Goal: Information Seeking & Learning: Check status

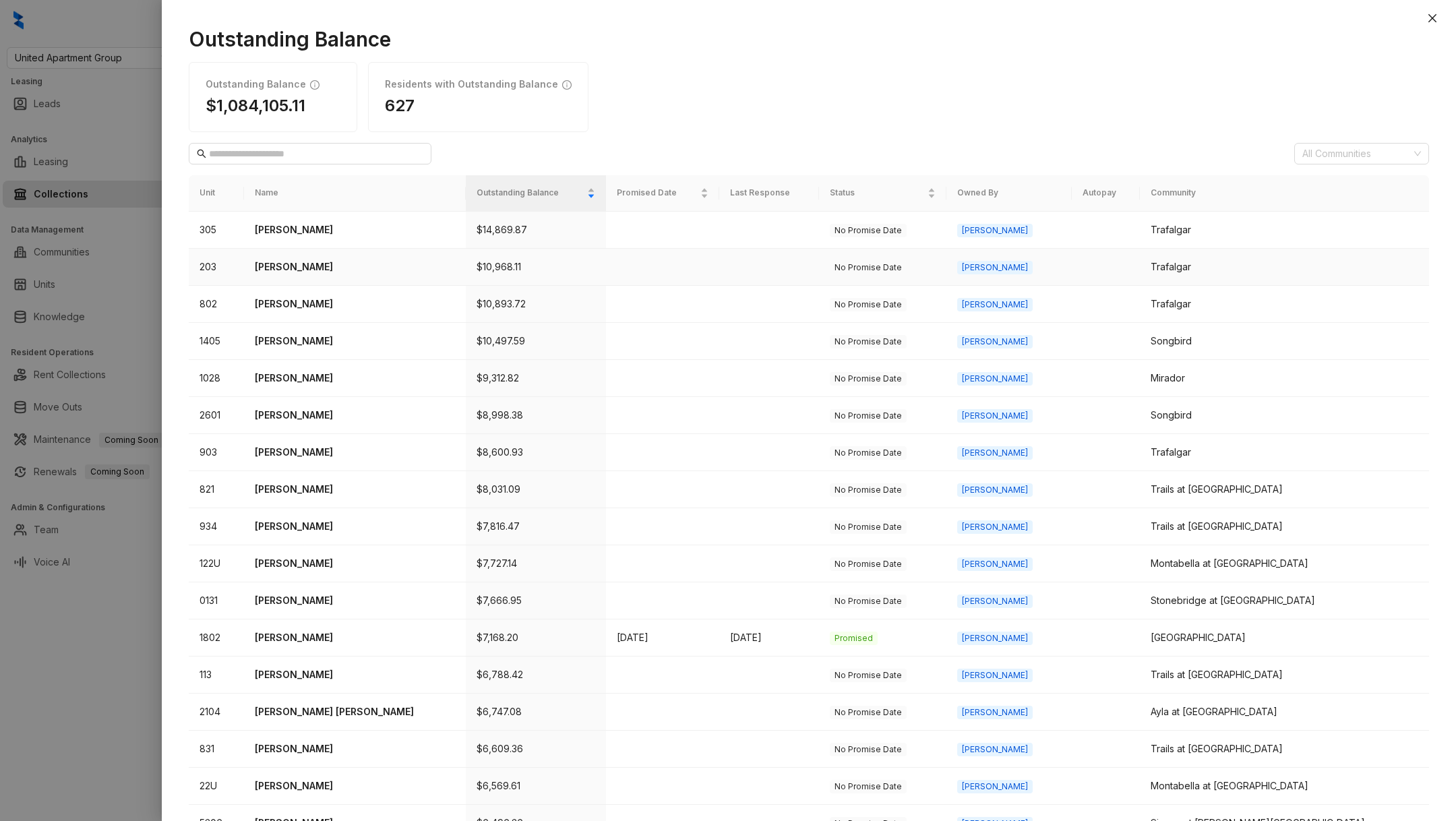
click at [299, 260] on p "[PERSON_NAME]" at bounding box center [354, 266] width 200 height 15
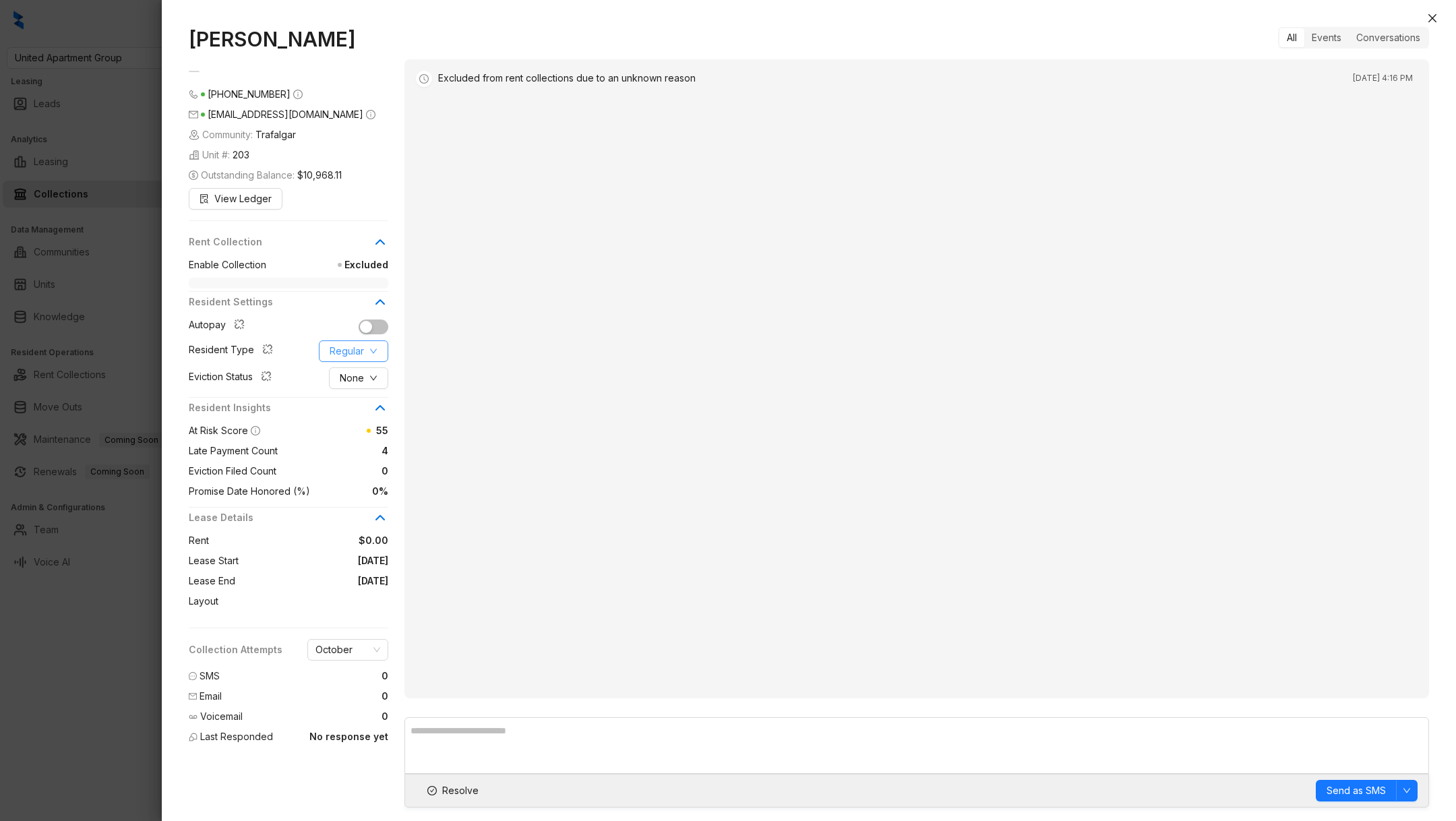
click at [348, 354] on span "Regular" at bounding box center [346, 351] width 35 height 15
click at [427, 354] on div "Excluded from rent collections due to an unknown reason [DATE] 4:16 PM" at bounding box center [916, 378] width 1024 height 638
click at [345, 380] on span "None" at bounding box center [351, 378] width 24 height 15
click at [468, 418] on div "Excluded from rent collections due to an unknown reason [DATE] 4:16 PM" at bounding box center [916, 378] width 1024 height 638
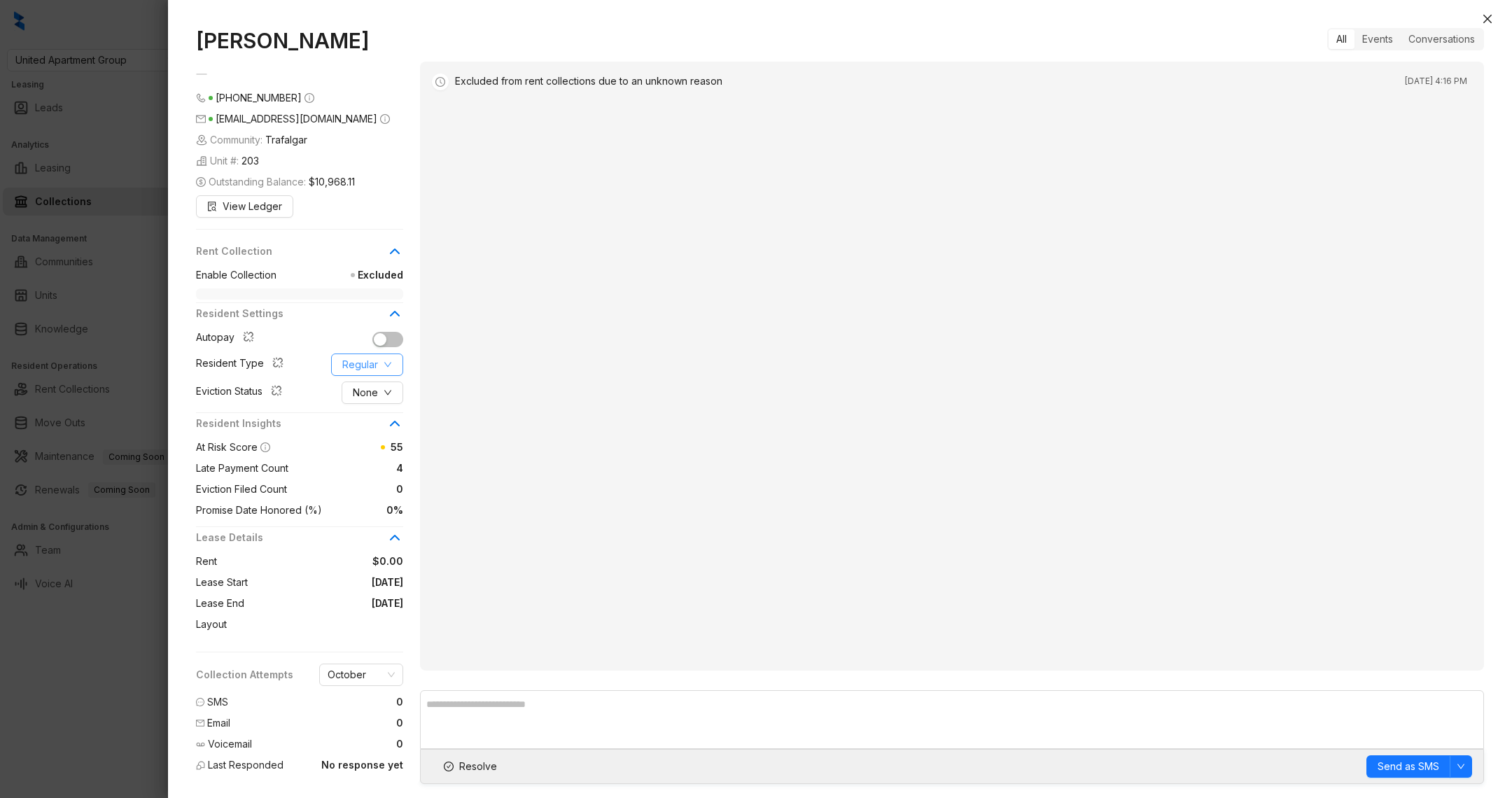
click at [373, 361] on span "Regular" at bounding box center [360, 364] width 36 height 16
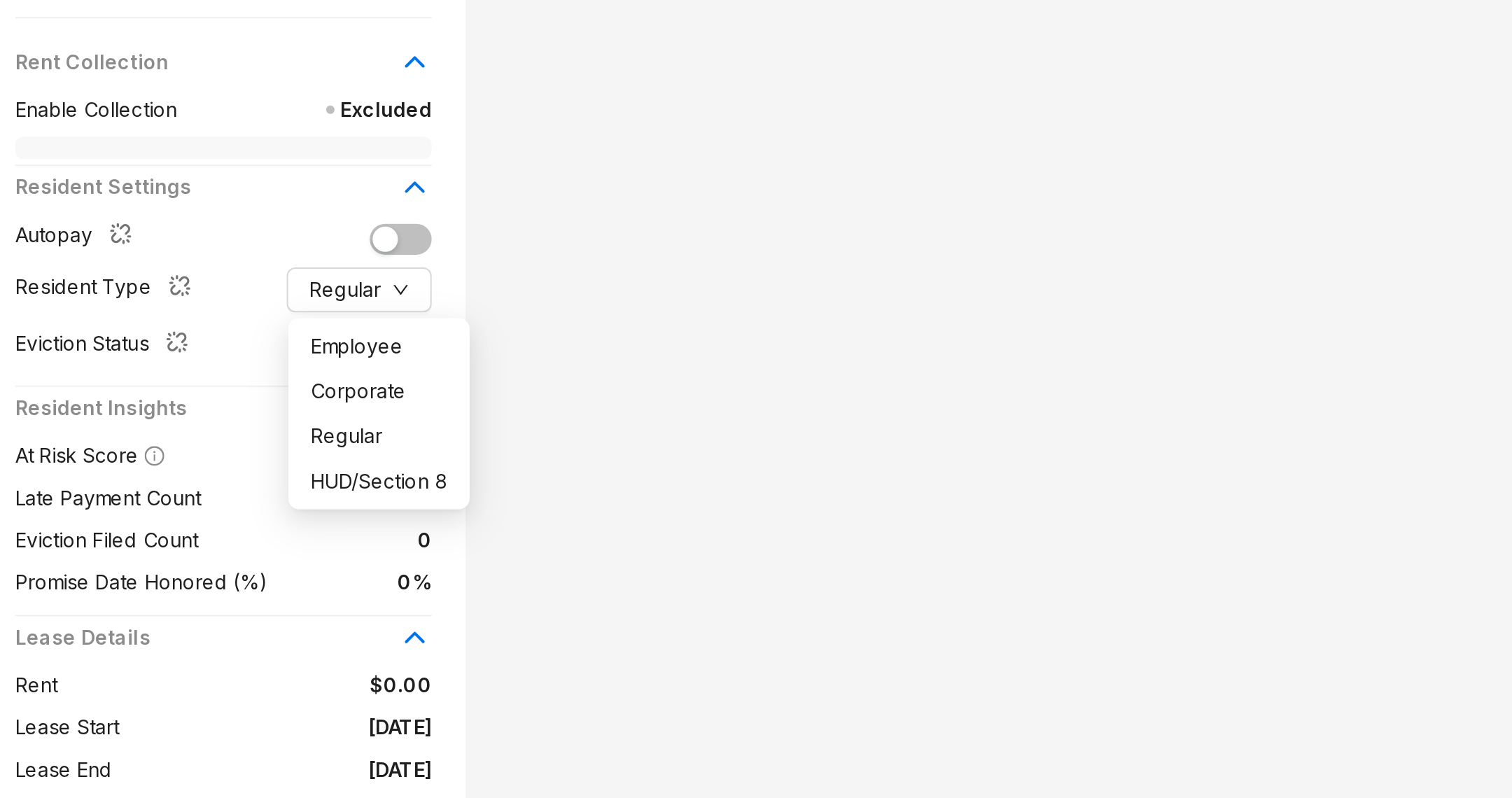
click at [305, 393] on span "None" at bounding box center [345, 392] width 116 height 22
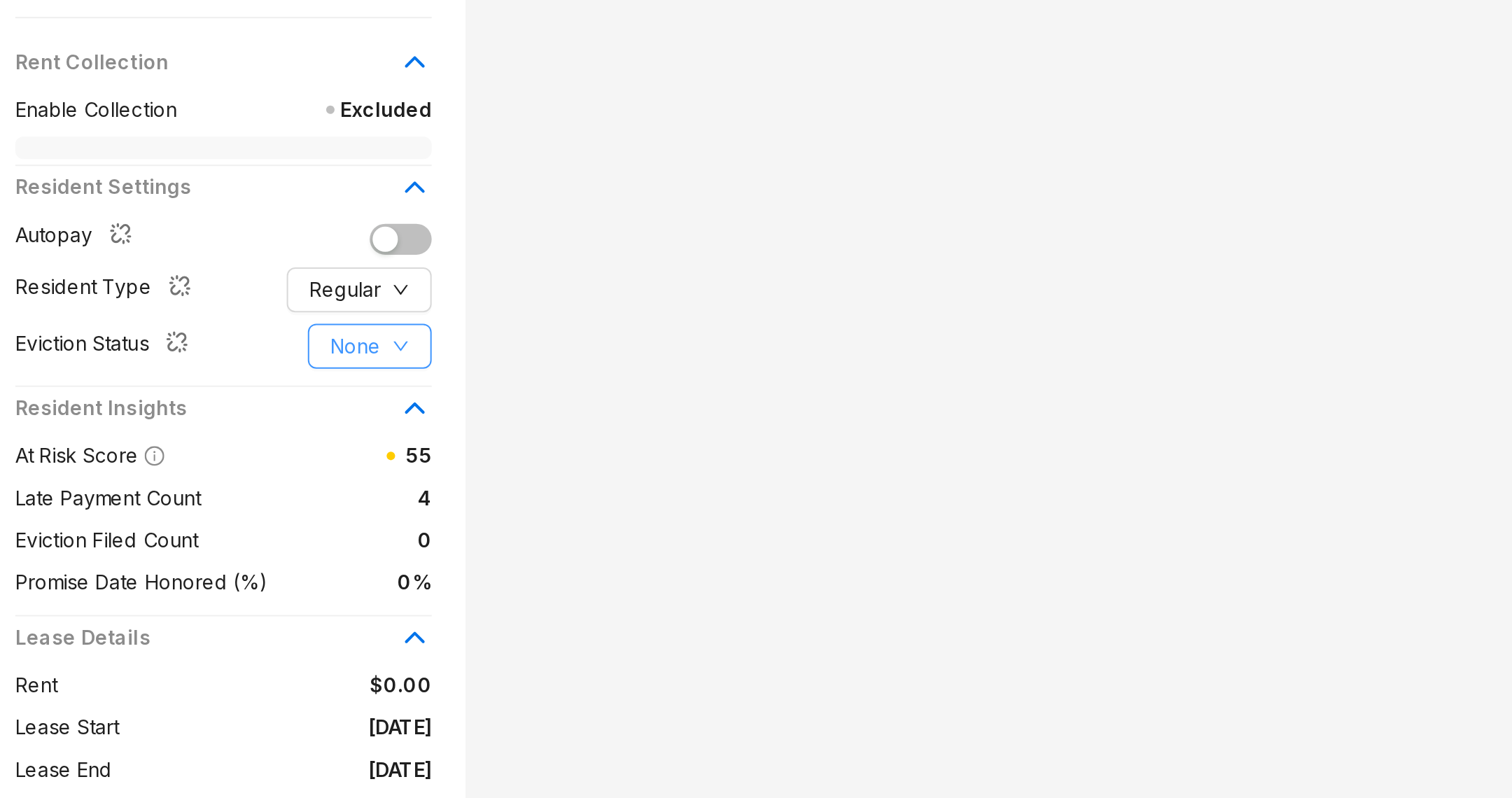
click at [358, 400] on button "None" at bounding box center [372, 392] width 62 height 22
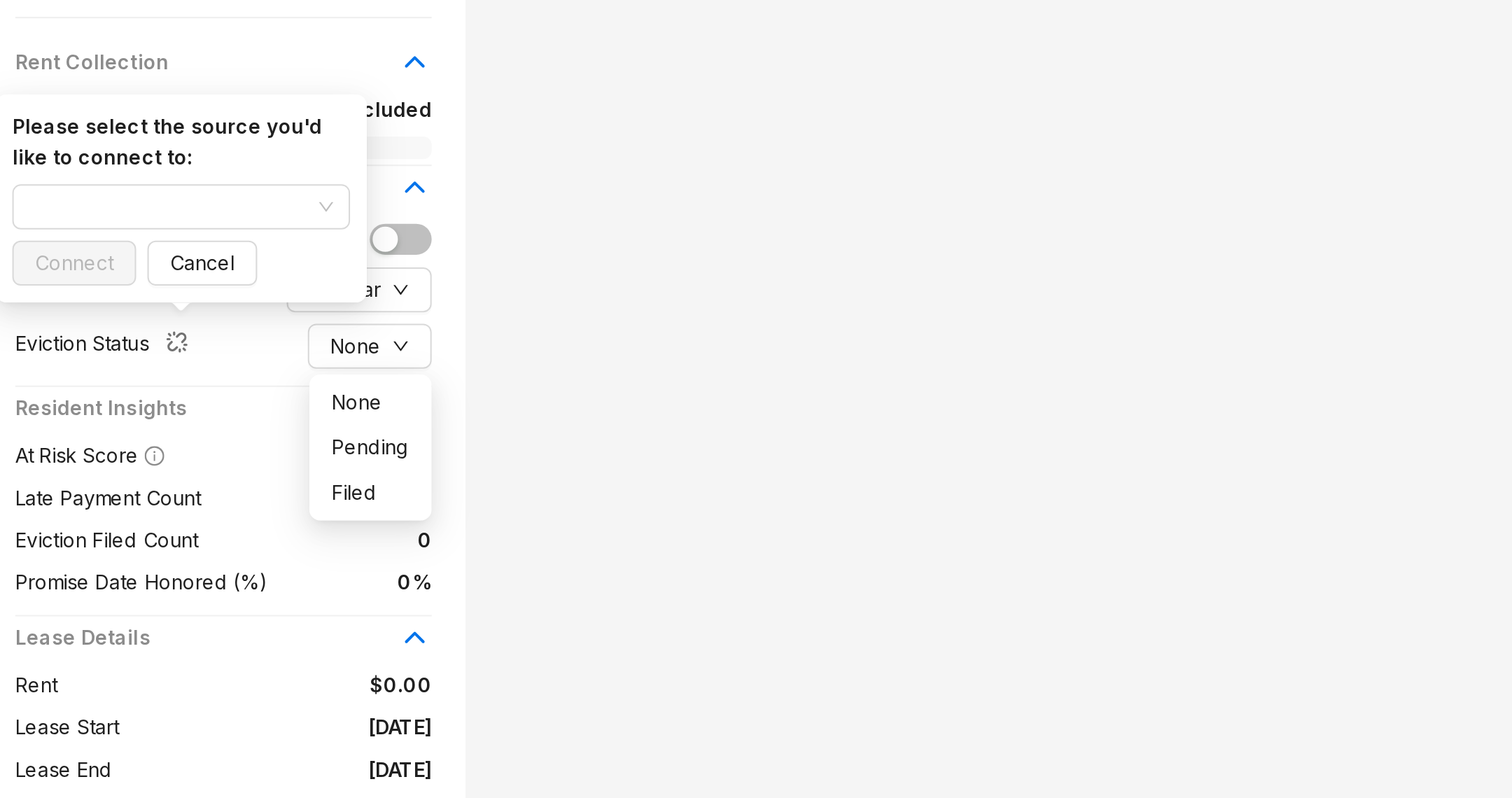
click at [301, 309] on div "Please select the source you'd like to connect to: Connect Cancel" at bounding box center [278, 319] width 168 height 87
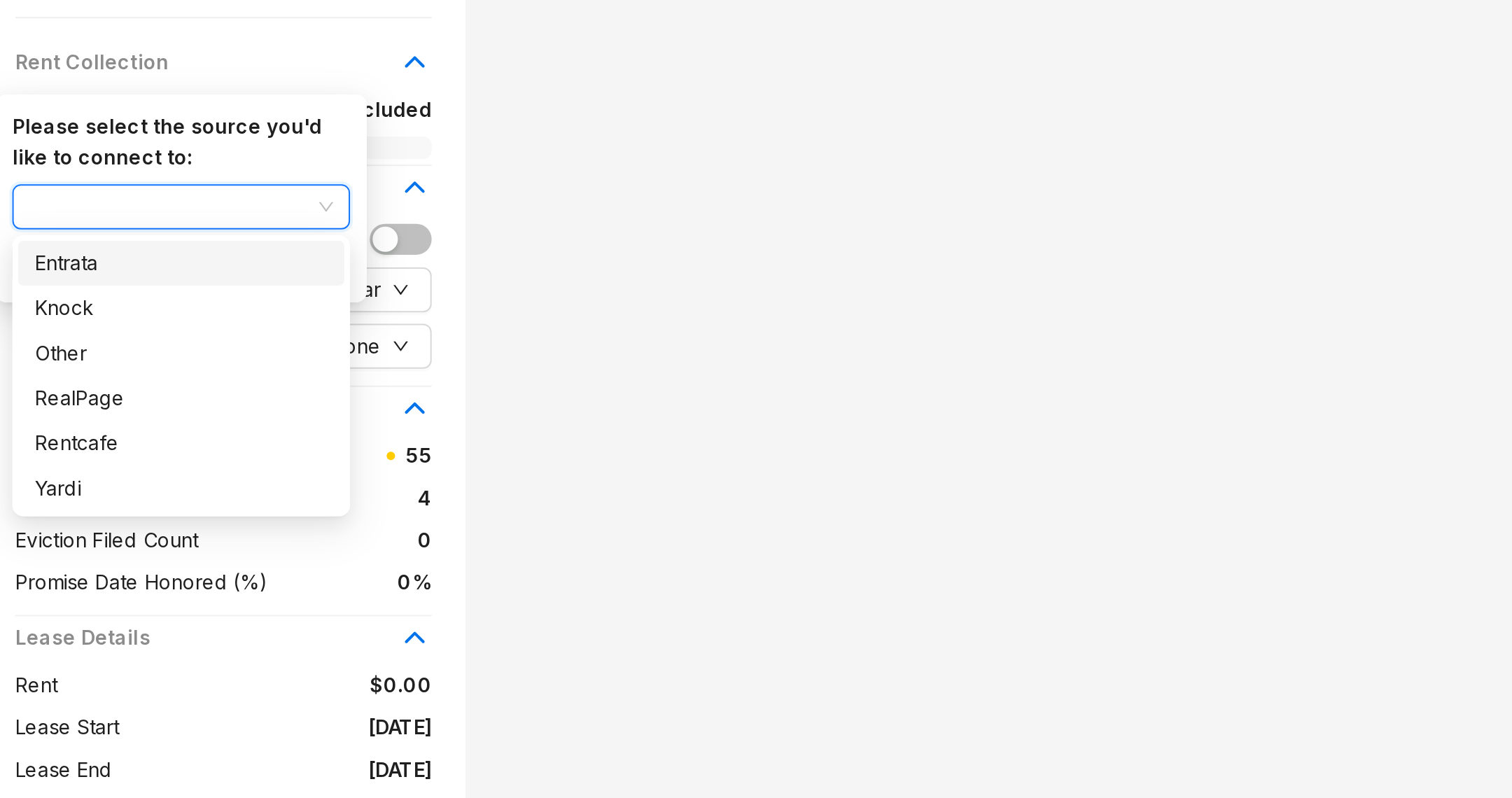
click at [301, 317] on input "search" at bounding box center [272, 323] width 139 height 21
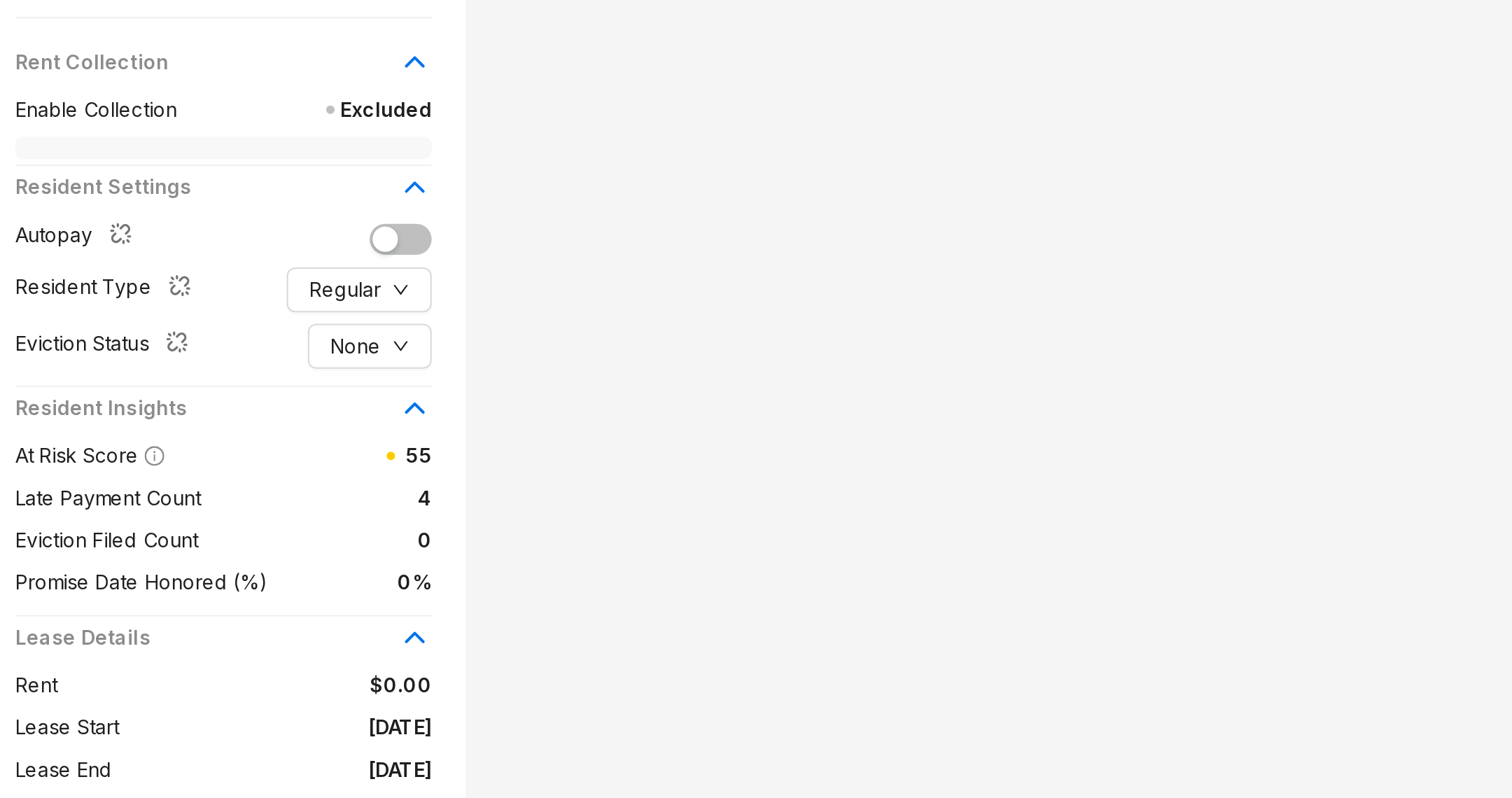
click at [462, 352] on div "Excluded from rent collections due to an unknown reason [DATE] 4:16 PM" at bounding box center [952, 366] width 1063 height 608
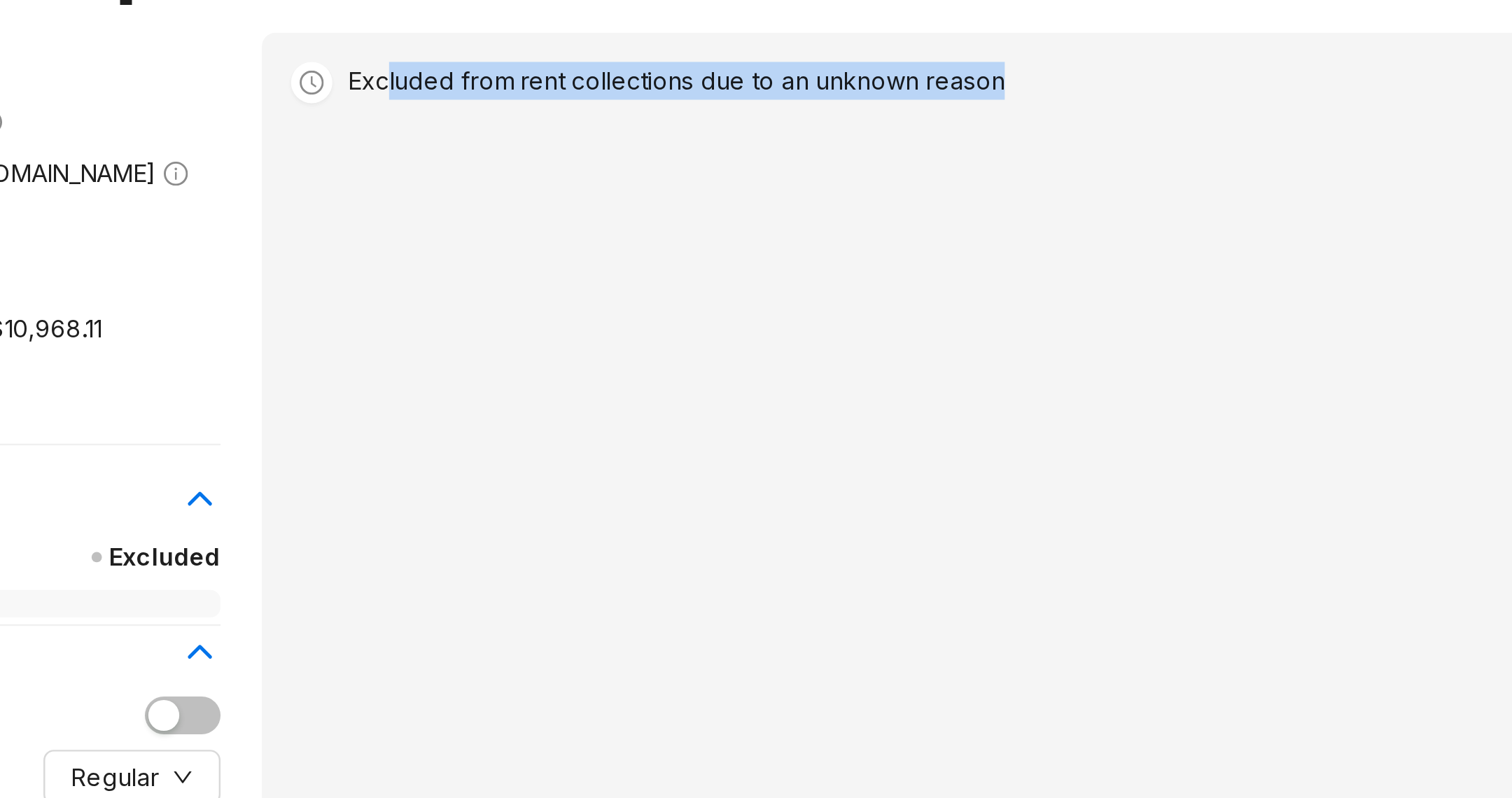
drag, startPoint x: 471, startPoint y: 88, endPoint x: 795, endPoint y: 77, distance: 324.2
click at [797, 80] on div "Excluded from rent collections due to an unknown reason [DATE] 4:16 PM" at bounding box center [961, 90] width 1012 height 33
click at [795, 77] on div "Excluded from rent collections due to an unknown reason [DATE] 4:16 PM" at bounding box center [961, 80] width 1012 height 16
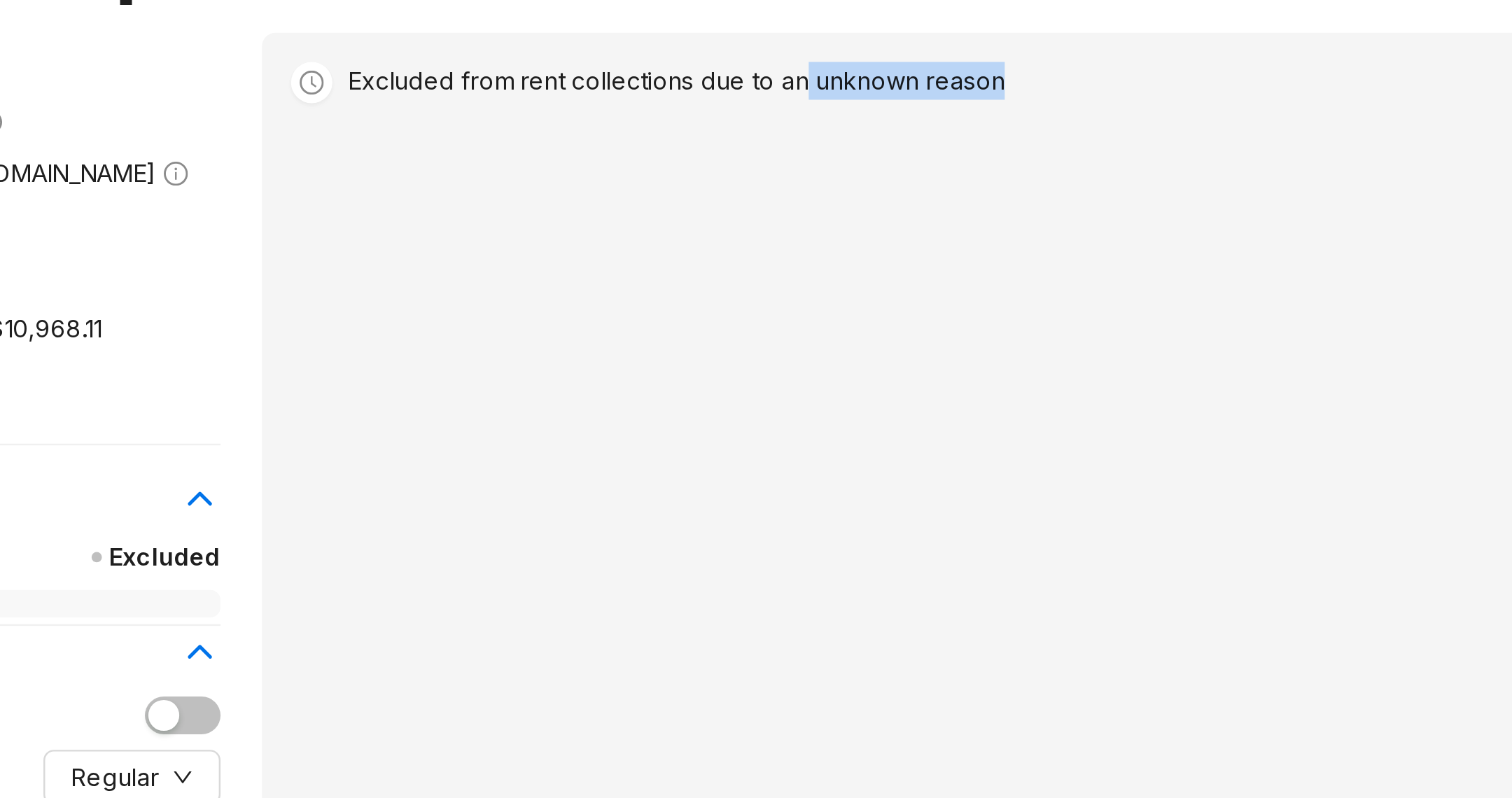
drag, startPoint x: 727, startPoint y: 81, endPoint x: 586, endPoint y: 82, distance: 141.0
click at [603, 82] on div "Excluded from rent collections due to an unknown reason [DATE] 4:16 PM" at bounding box center [961, 80] width 1012 height 16
click at [585, 80] on div "Excluded from rent collections due to an unknown reason" at bounding box center [588, 80] width 267 height 16
click at [588, 77] on div "Excluded from rent collections due to an unknown reason" at bounding box center [588, 80] width 267 height 16
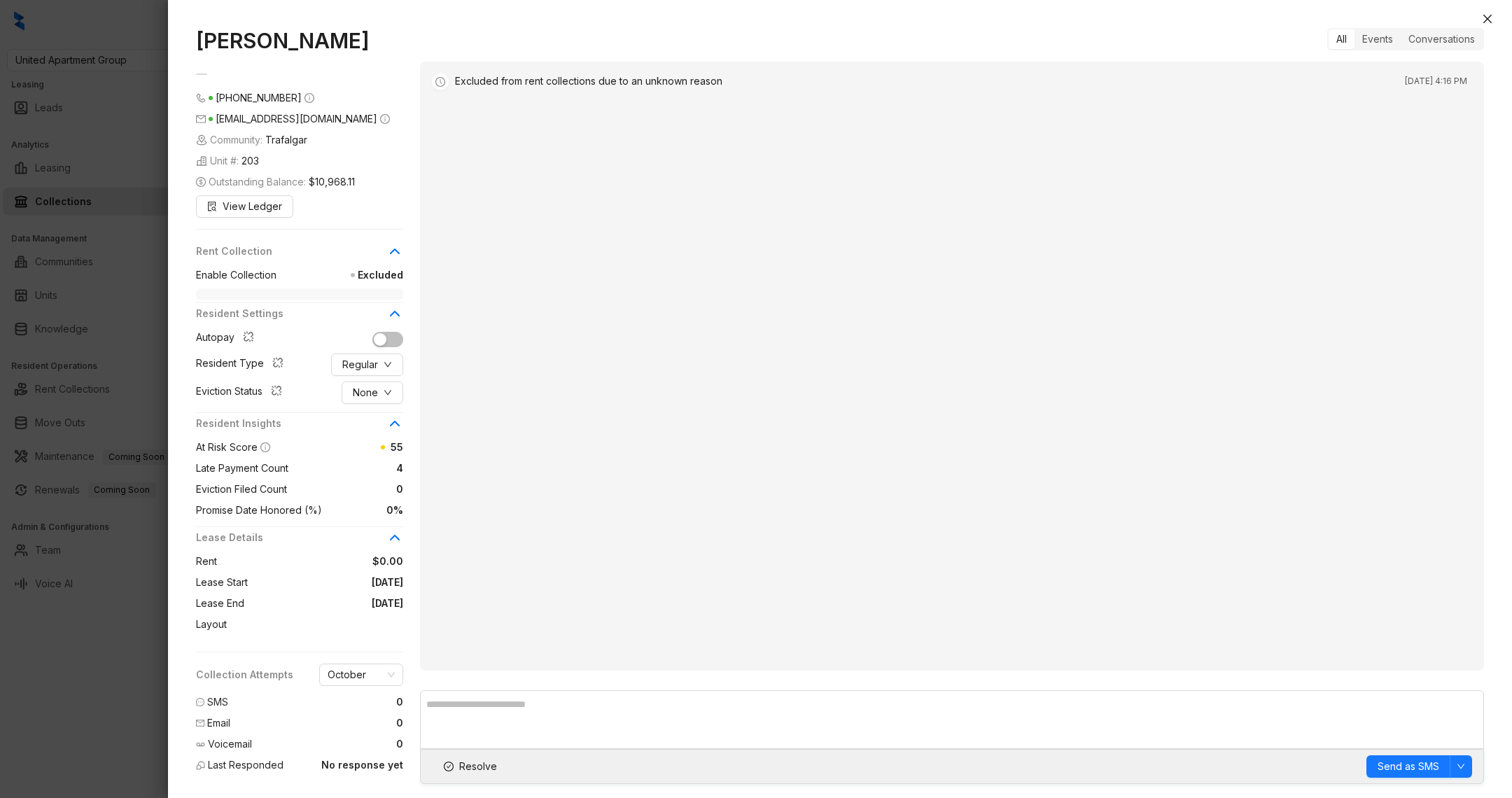
click at [117, 683] on div at bounding box center [756, 399] width 1512 height 798
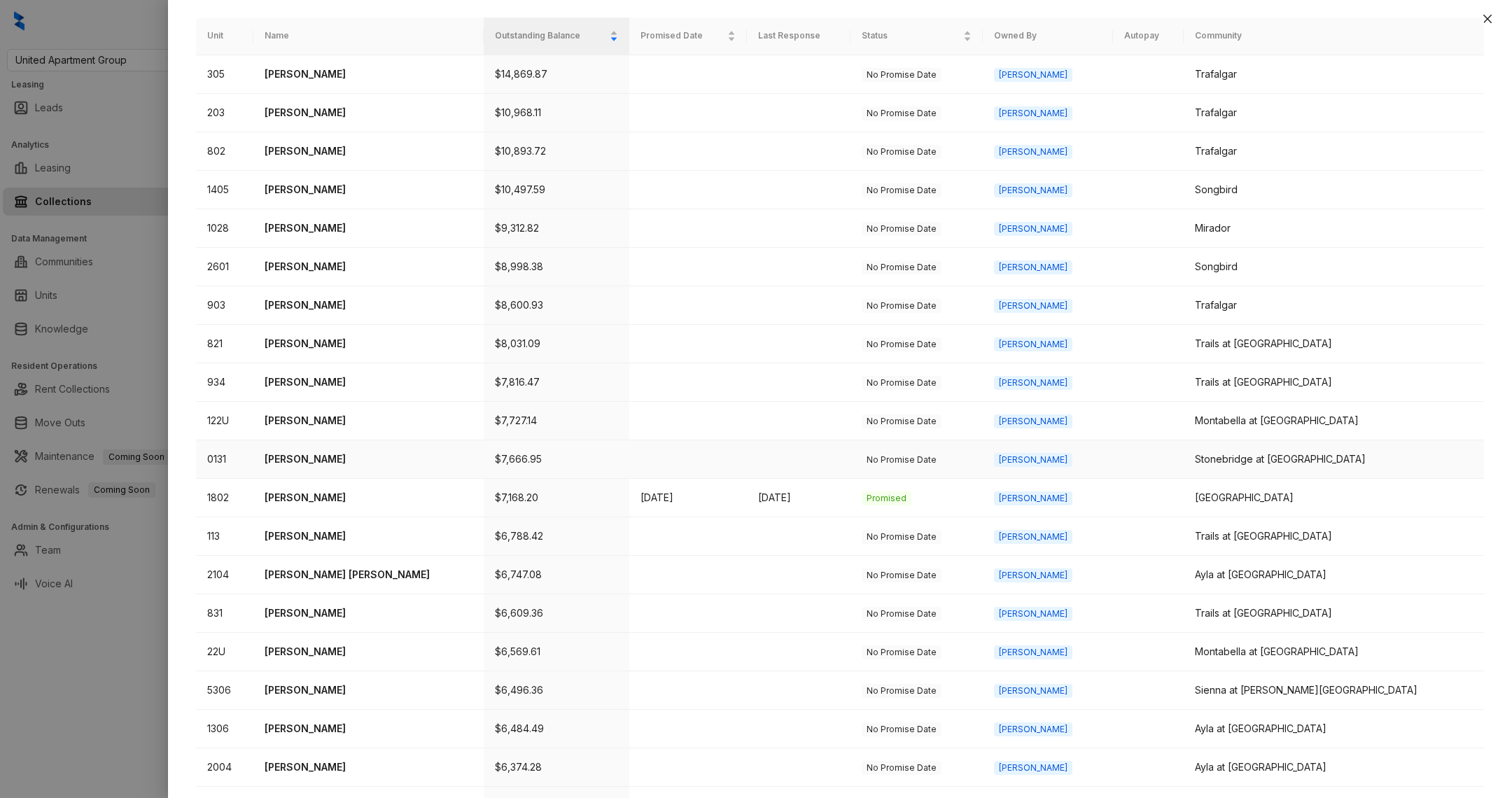
scroll to position [191, 0]
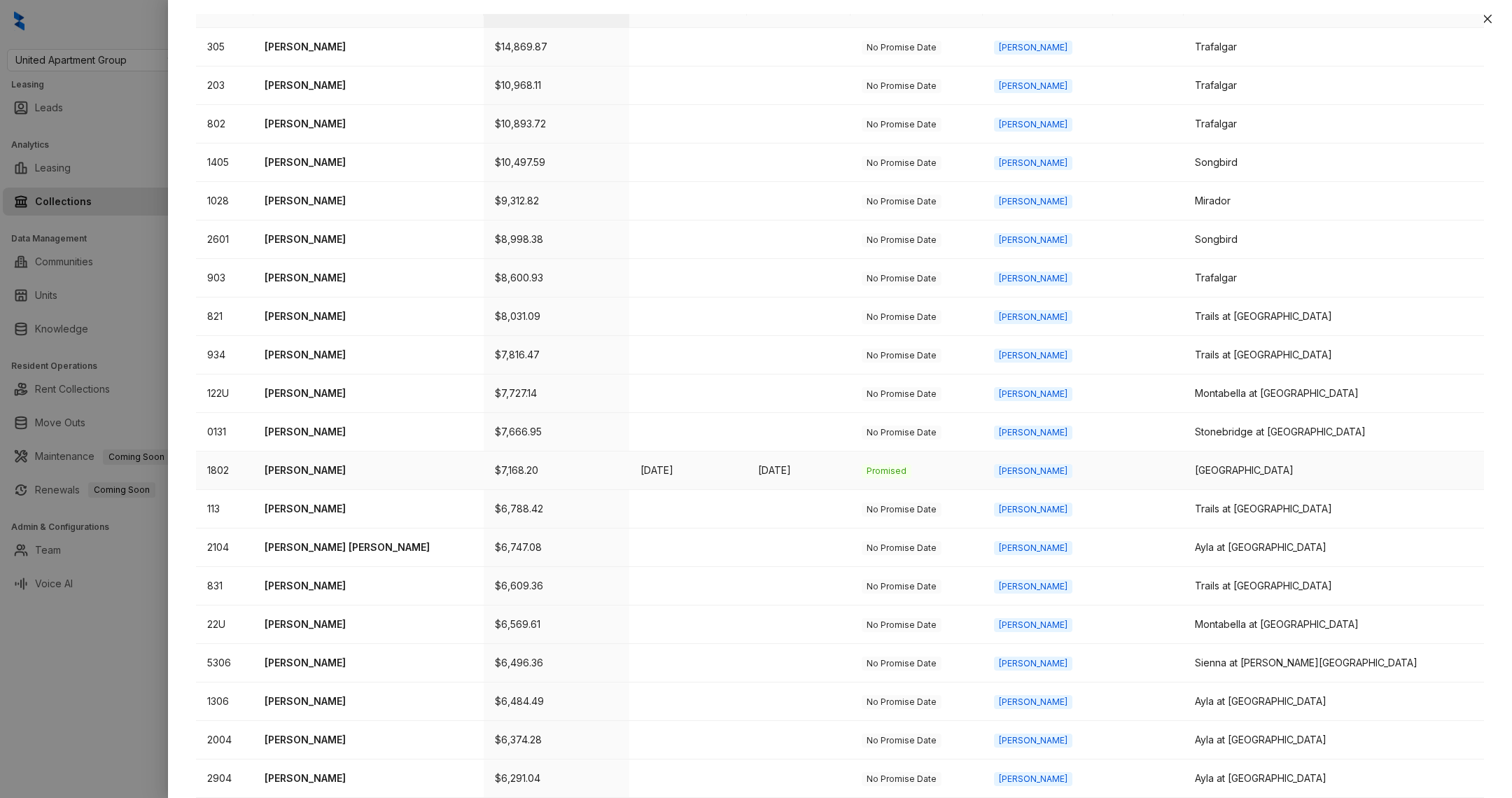
click at [406, 463] on p "[PERSON_NAME]" at bounding box center [368, 470] width 208 height 16
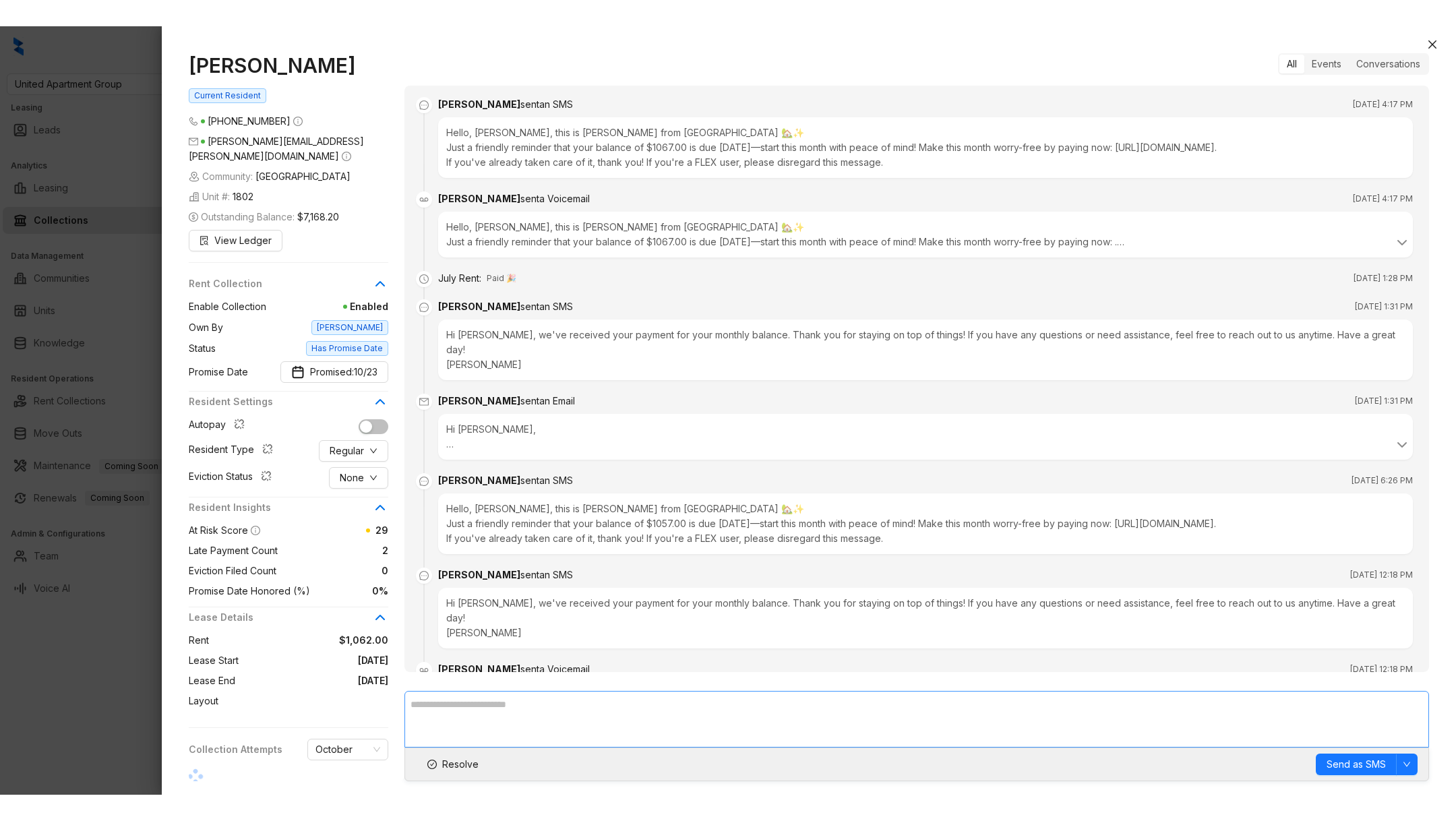
scroll to position [1941, 0]
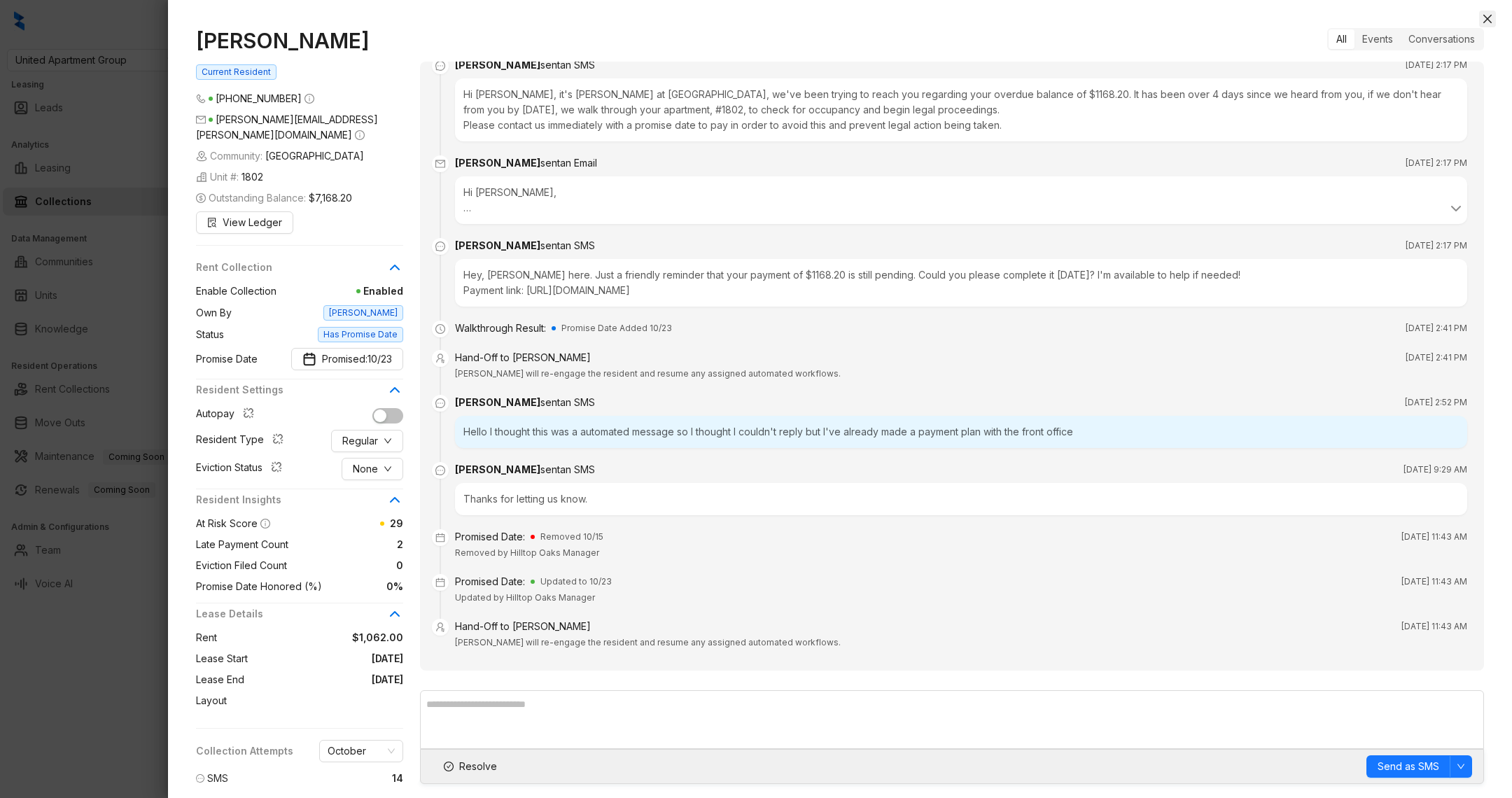
click at [1492, 20] on icon "close" at bounding box center [1487, 18] width 11 height 11
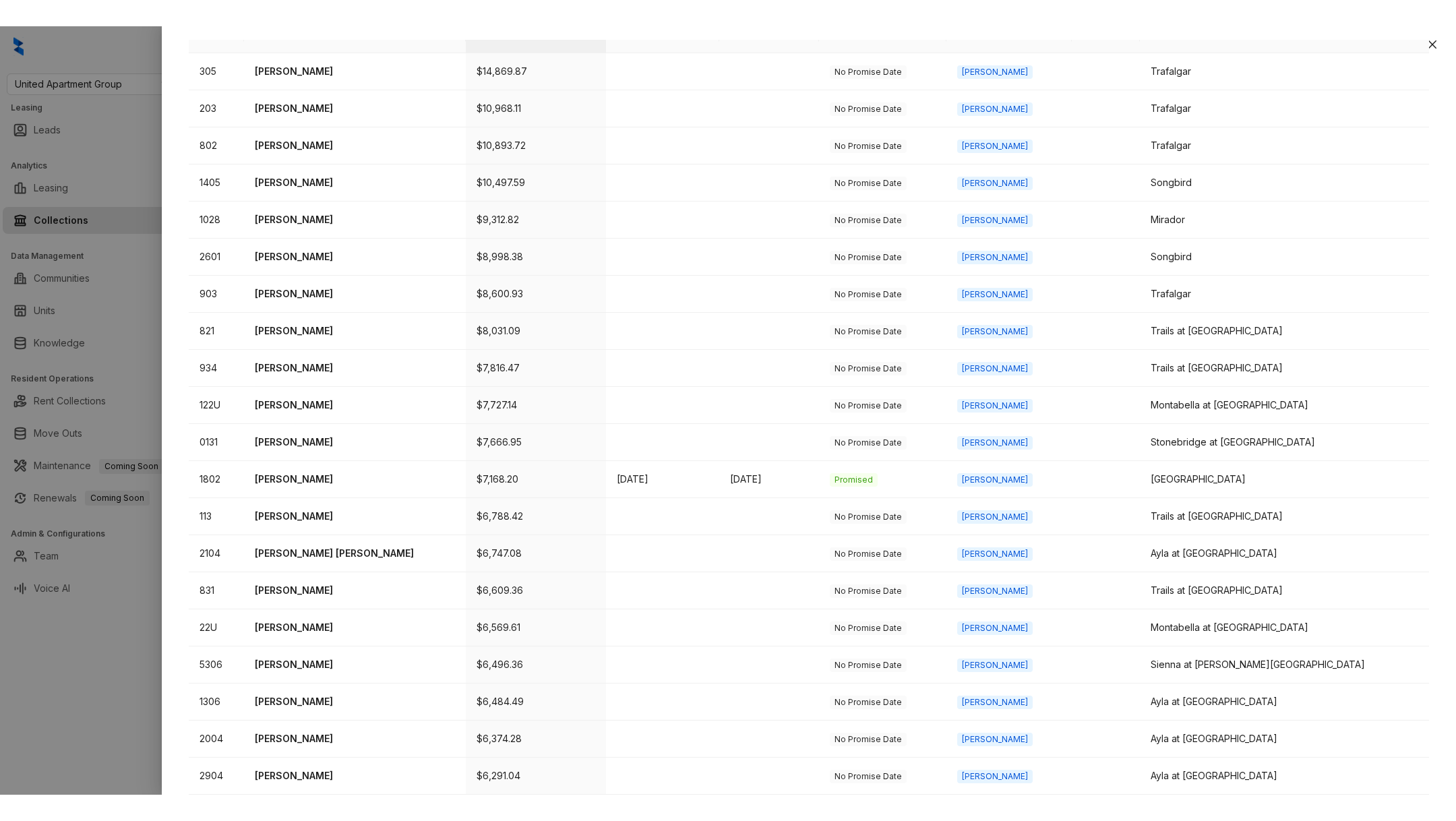
scroll to position [173, 0]
